Goal: Information Seeking & Learning: Learn about a topic

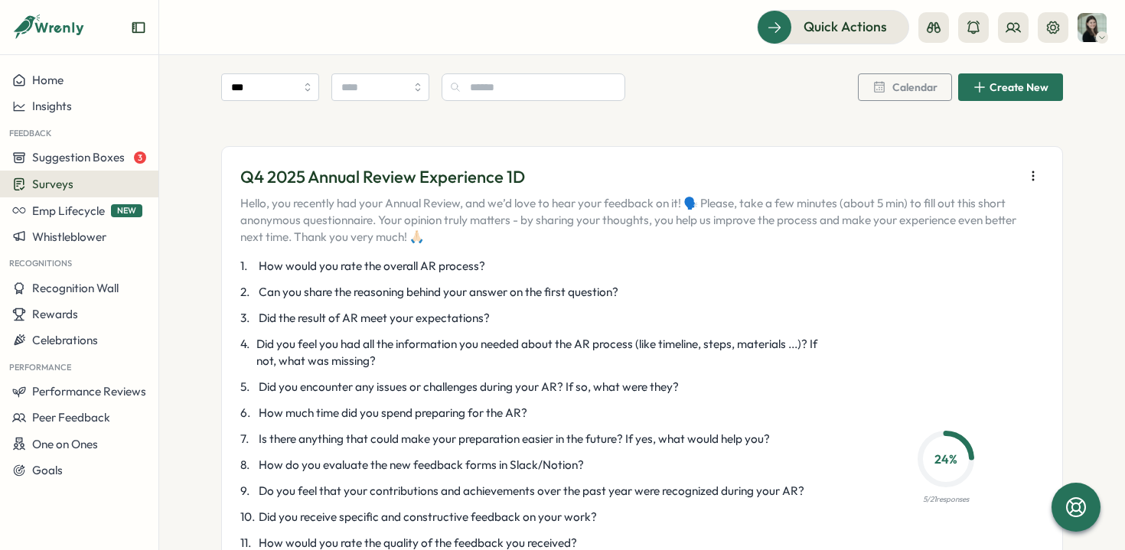
scroll to position [2407, 0]
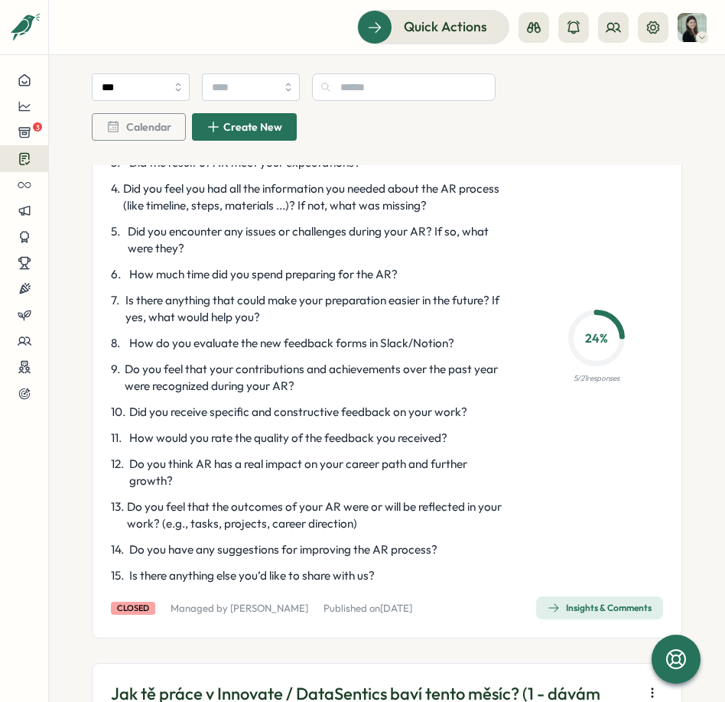
scroll to position [3002, 0]
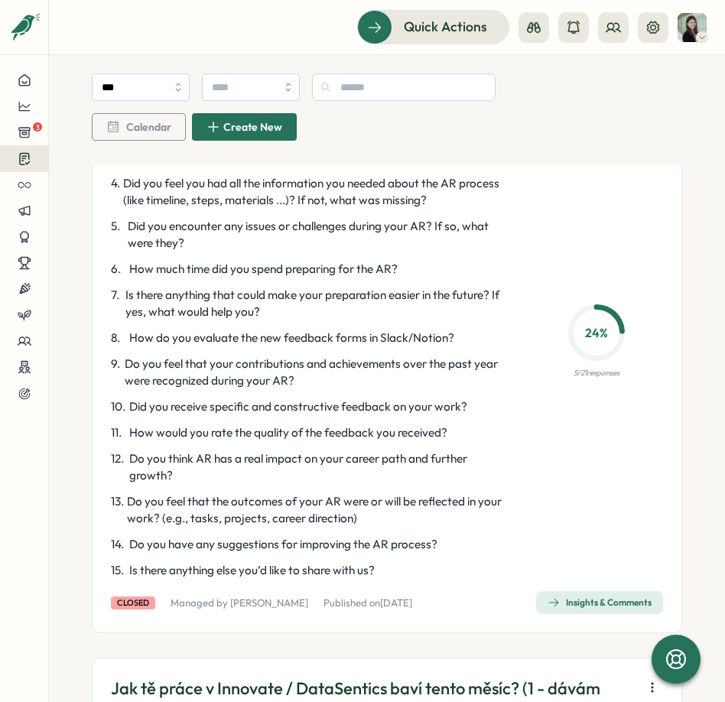
click at [556, 609] on div "Insights & Comments" at bounding box center [600, 603] width 104 height 12
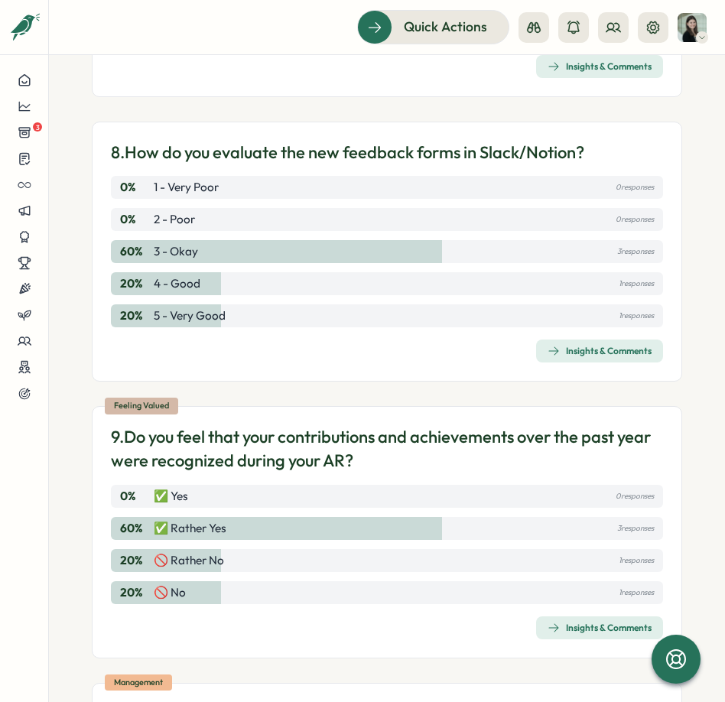
scroll to position [1774, 0]
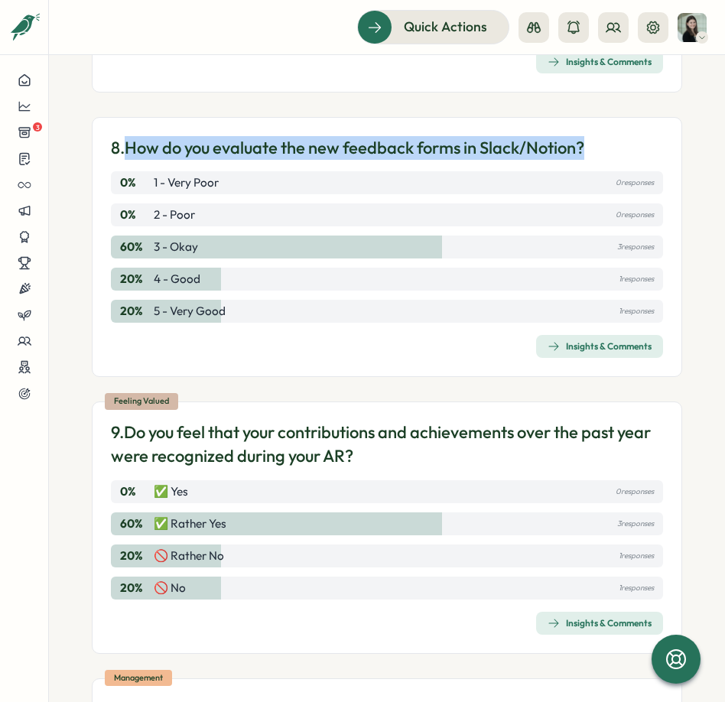
drag, startPoint x: 592, startPoint y: 150, endPoint x: 134, endPoint y: 151, distance: 458.3
click at [134, 151] on div "8. How do you evaluate the new feedback forms in Slack/Notion?" at bounding box center [387, 148] width 552 height 24
copy p "How do you evaluate the new feedback forms in Slack/Notion?"
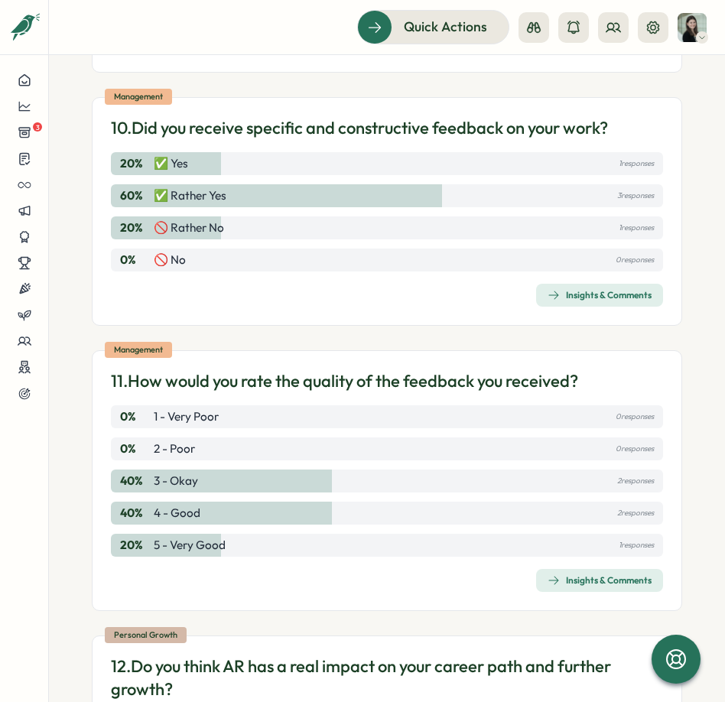
scroll to position [2359, 0]
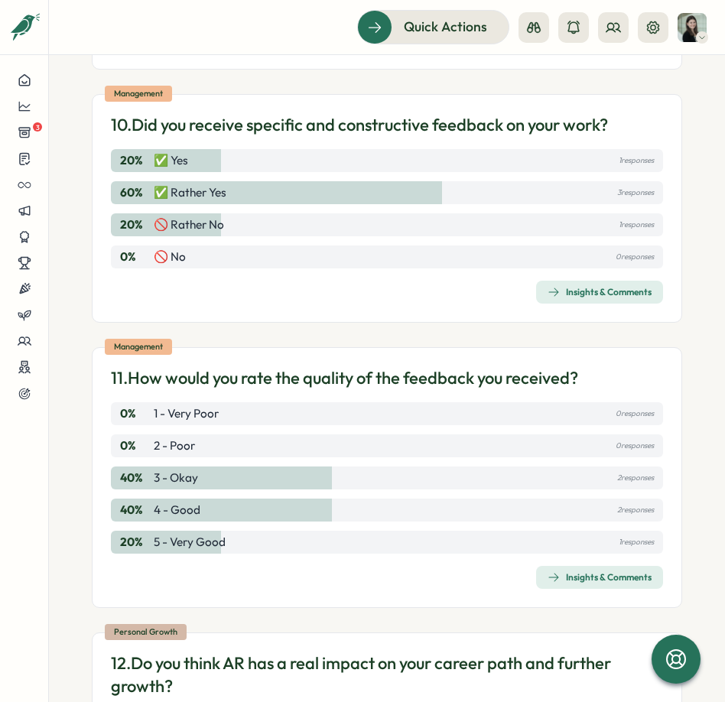
click at [586, 577] on div "Insights & Comments" at bounding box center [600, 578] width 104 height 12
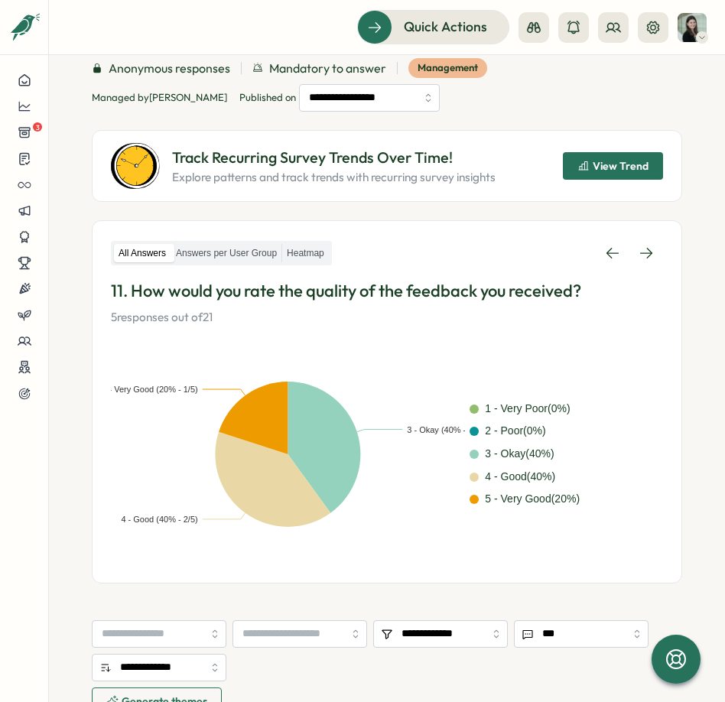
scroll to position [88, 0]
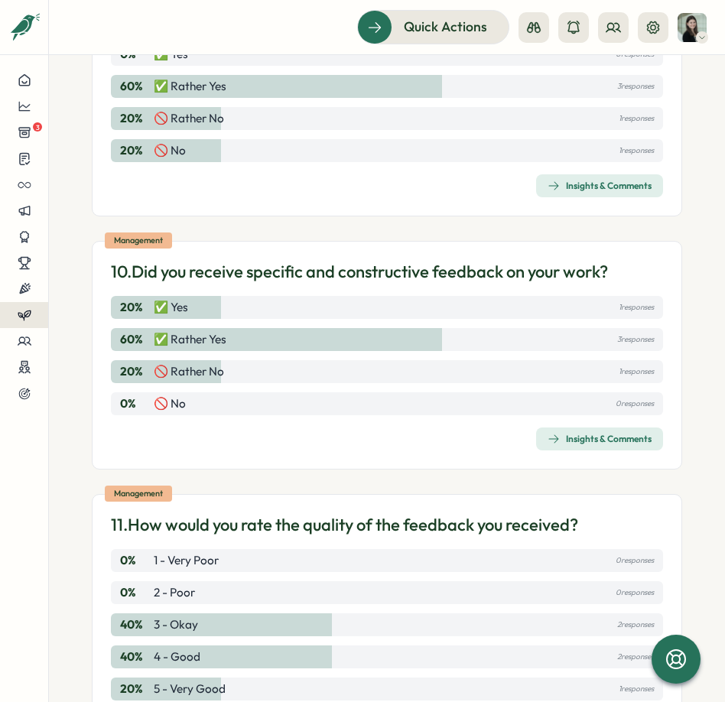
scroll to position [2280, 0]
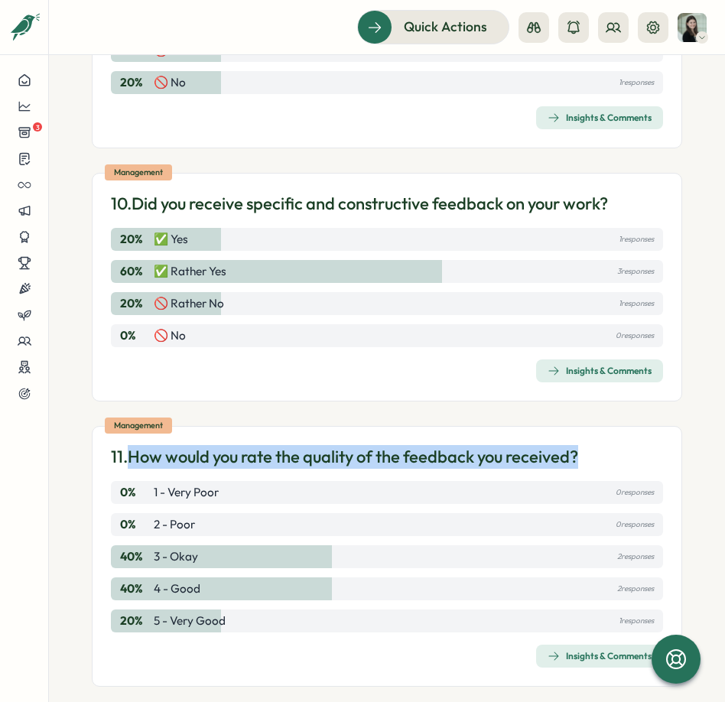
drag, startPoint x: 591, startPoint y: 453, endPoint x: 132, endPoint y: 451, distance: 458.3
click at [132, 451] on div "11. How would you rate the quality of the feedback you received?" at bounding box center [387, 457] width 552 height 24
copy p "How would you rate the quality of the feedback you received?"
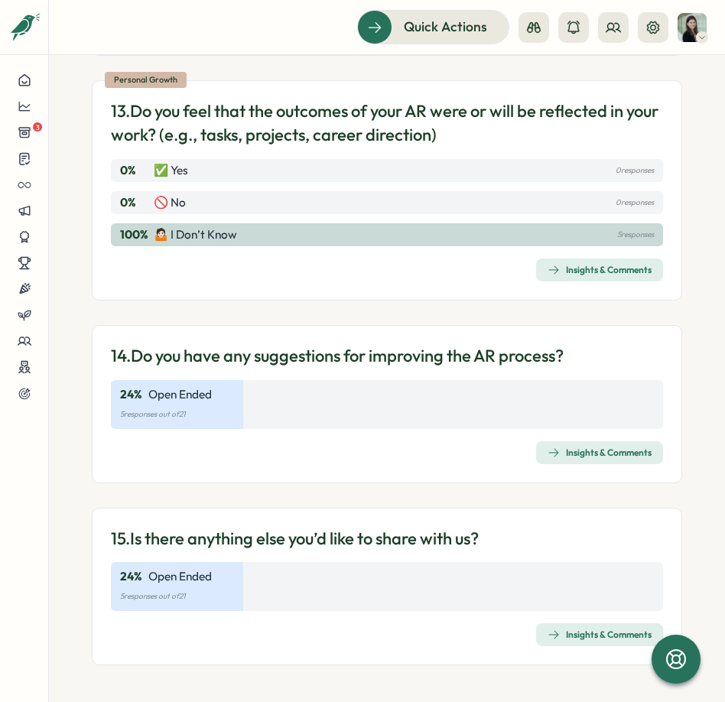
scroll to position [3187, 0]
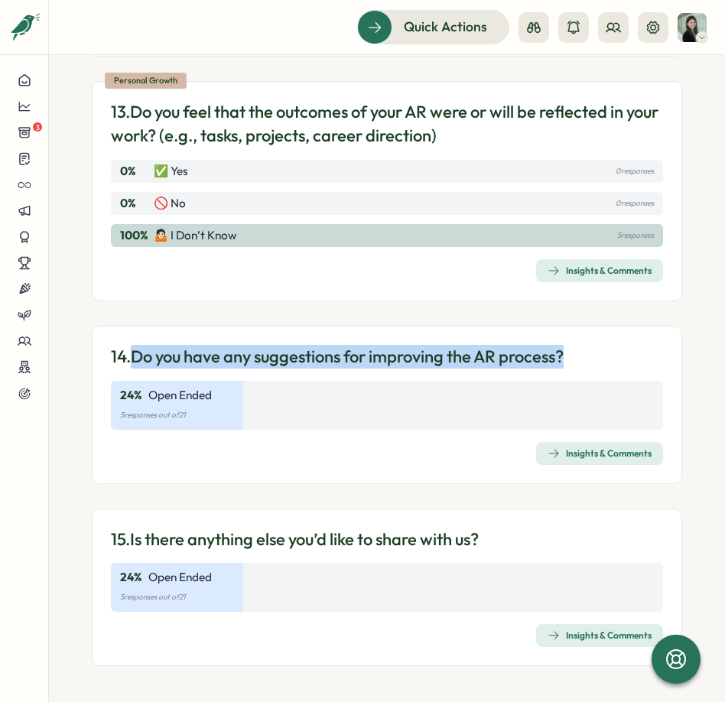
drag, startPoint x: 599, startPoint y: 355, endPoint x: 136, endPoint y: 357, distance: 462.9
click at [136, 357] on div "14. Do you have any suggestions for improving the AR process?" at bounding box center [387, 357] width 552 height 24
copy p "Do you have any suggestions for improving the AR process?"
